Goal: Information Seeking & Learning: Learn about a topic

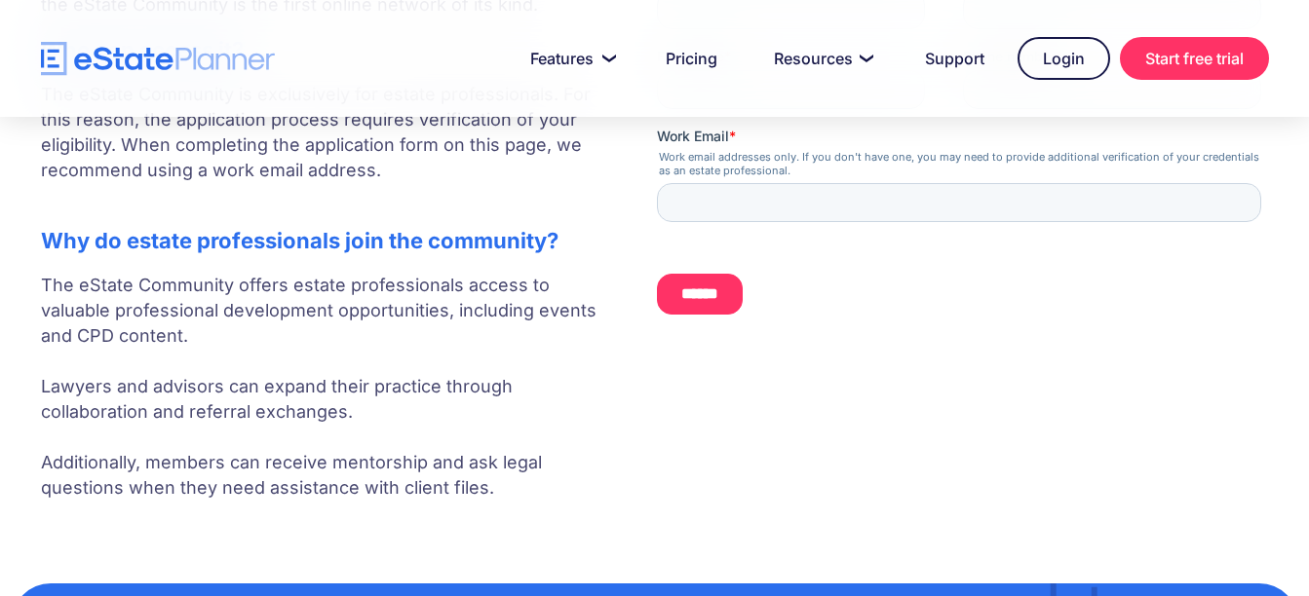
scroll to position [412, 0]
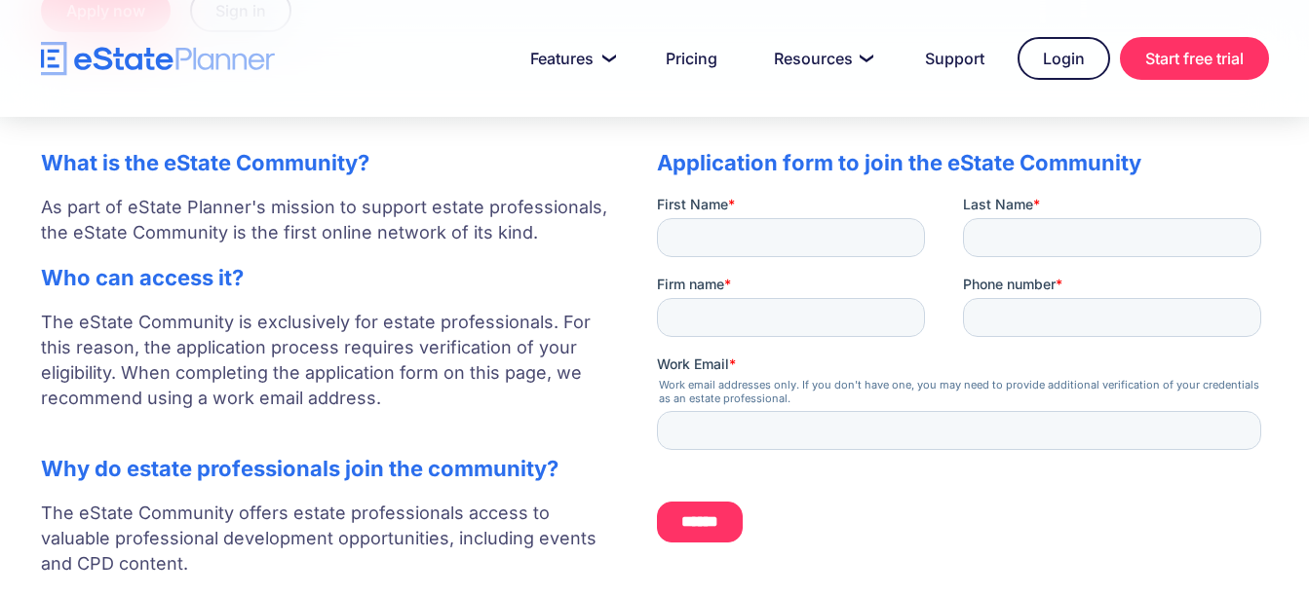
click at [184, 94] on div at bounding box center [654, 58] width 1309 height 117
click at [179, 77] on div "Features Capture Client Data Create Estate Plans Generate Legal Documents Prici…" at bounding box center [655, 58] width 1228 height 43
click at [182, 67] on img "home" at bounding box center [158, 59] width 234 height 34
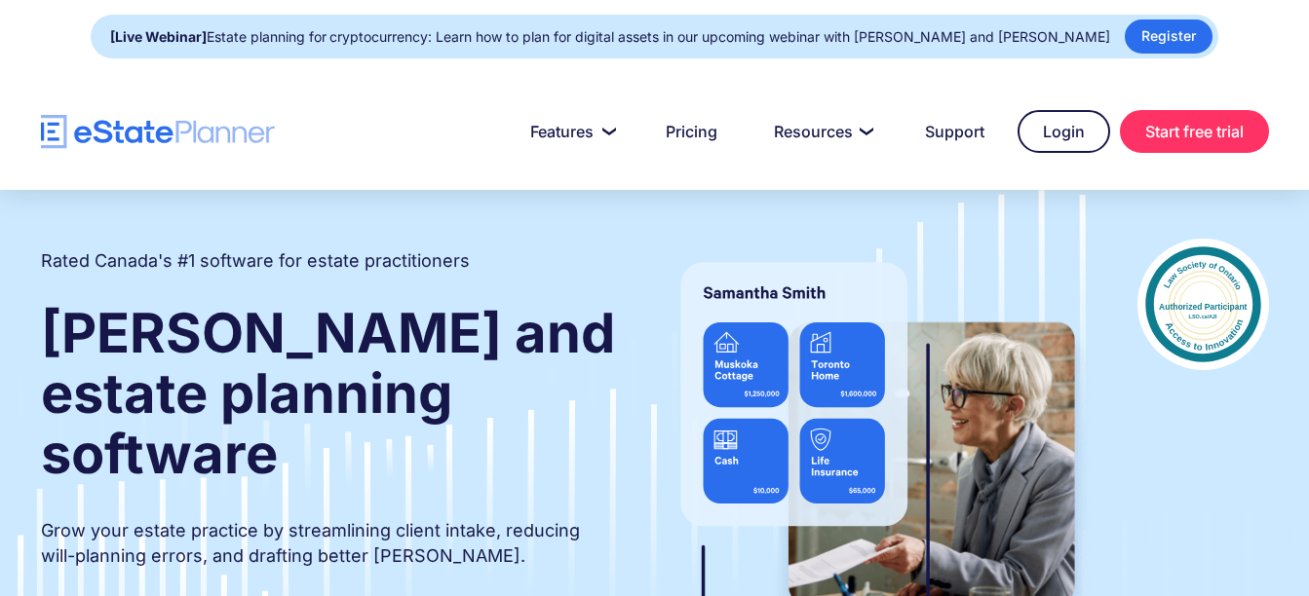
type input "**"
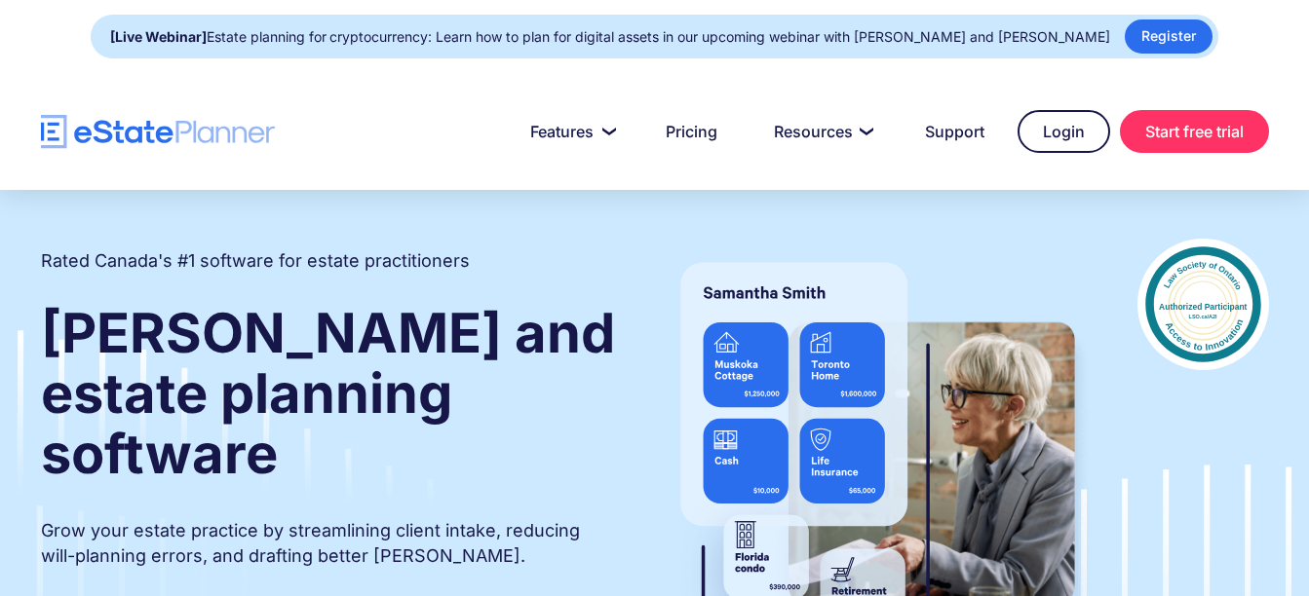
type input "*"
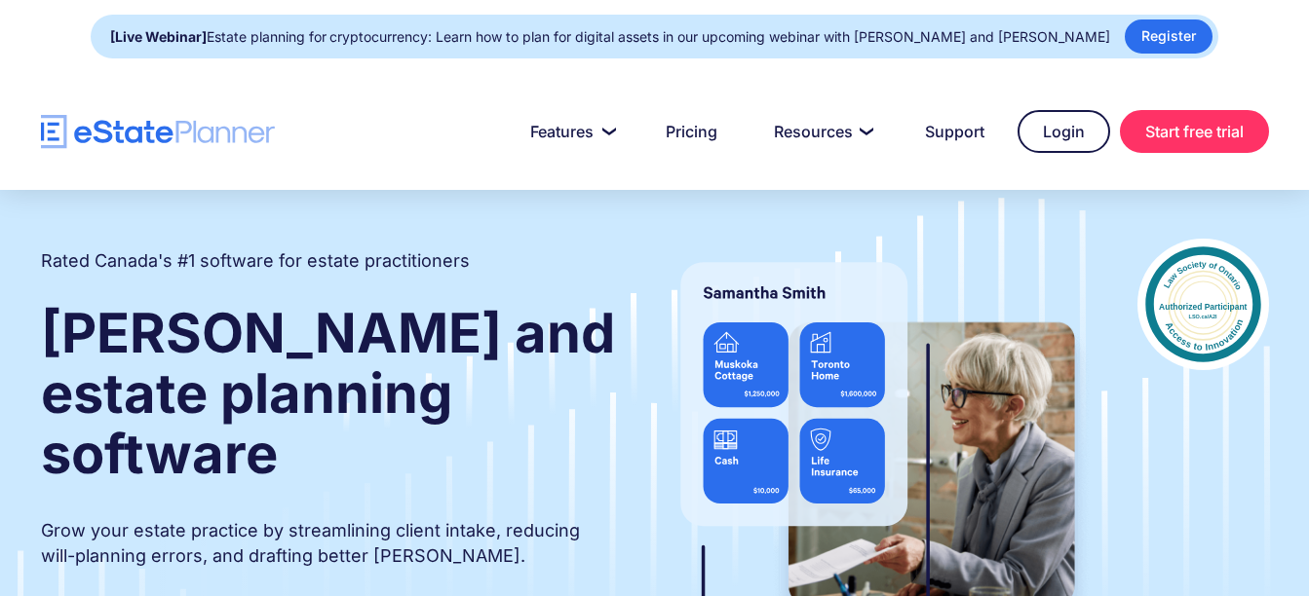
type input "******"
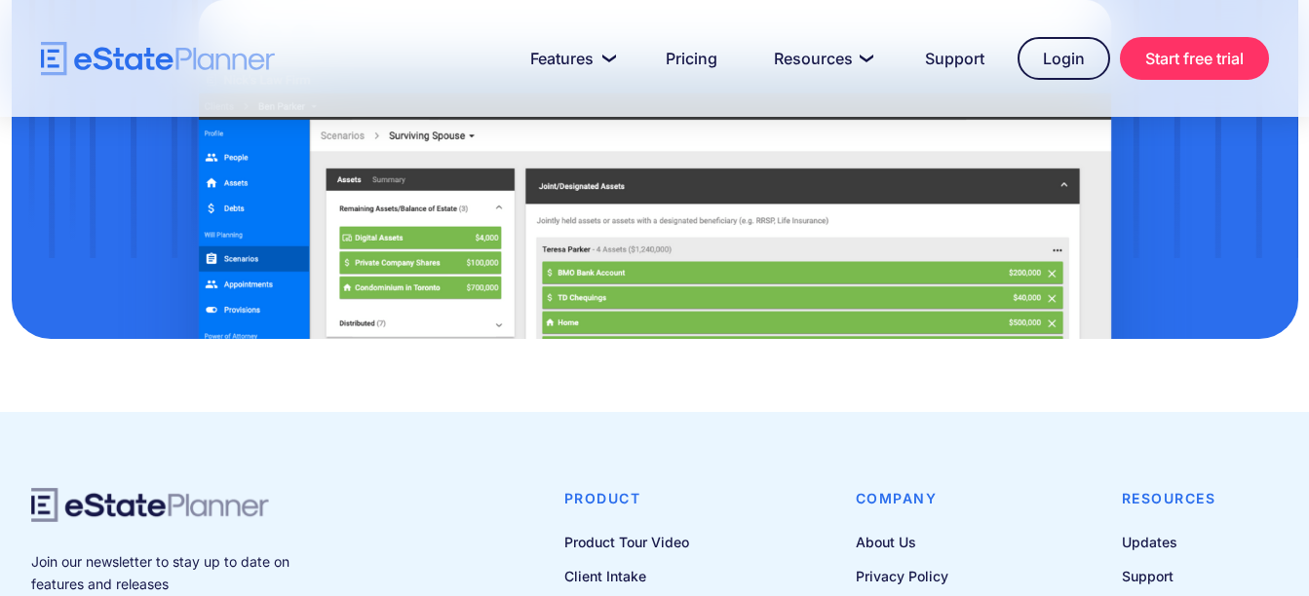
scroll to position [6625, 0]
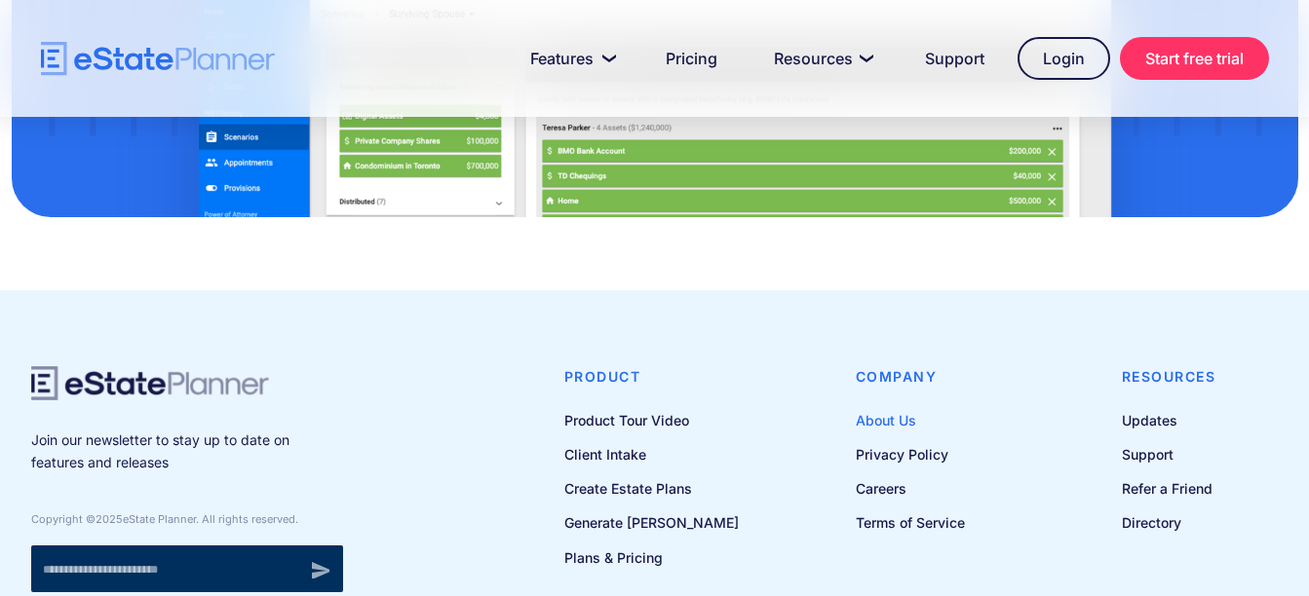
click at [895, 408] on link "About Us" at bounding box center [910, 420] width 109 height 24
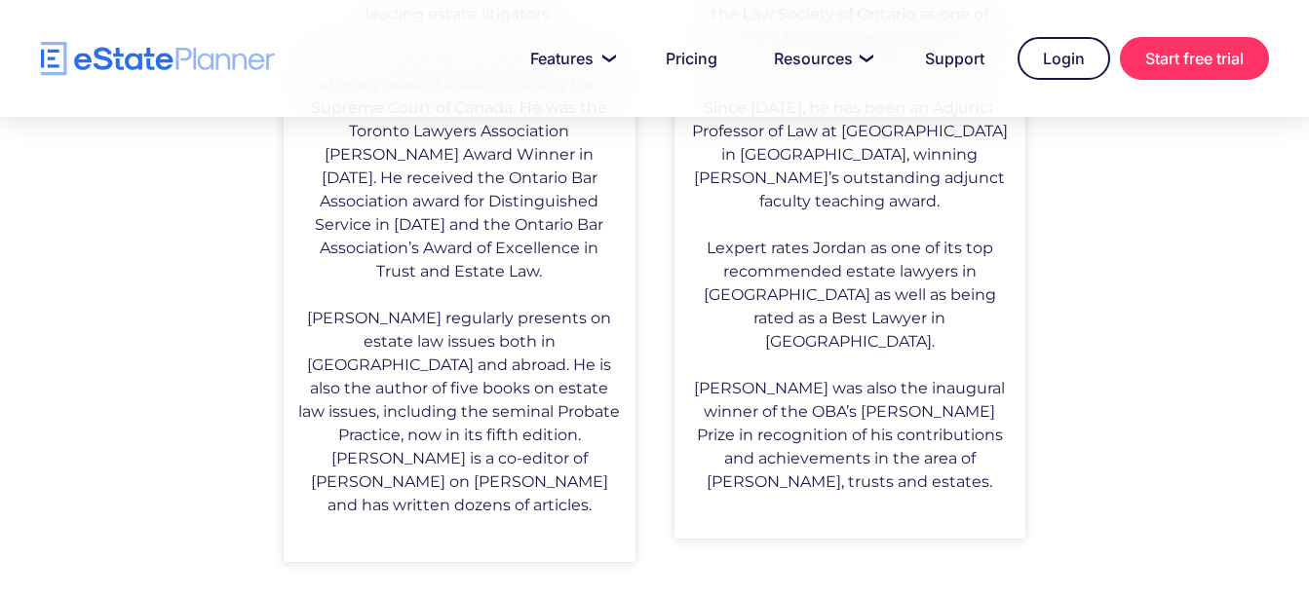
scroll to position [1608, 0]
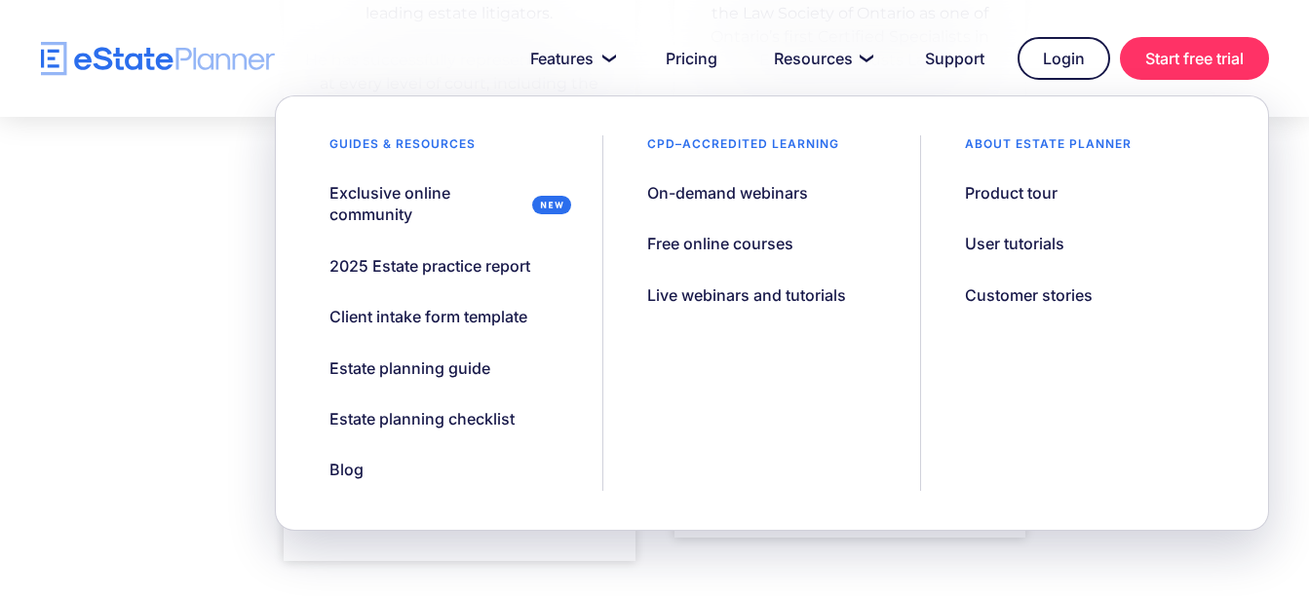
click at [354, 447] on div "Guides & resources Exclusive online community 2025 Estate practice report Clien…" at bounding box center [454, 313] width 298 height 356
click at [355, 455] on link "Blog" at bounding box center [346, 469] width 83 height 41
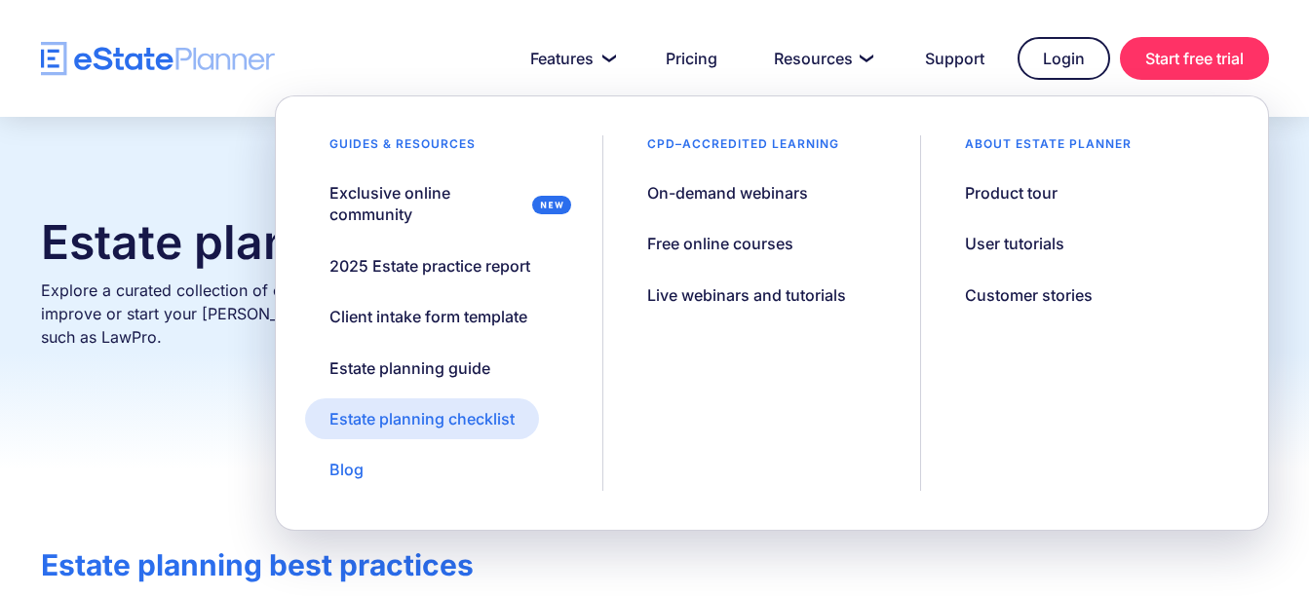
click at [487, 410] on div "Estate planning checklist" at bounding box center [421, 418] width 185 height 21
